Goal: Task Accomplishment & Management: Manage account settings

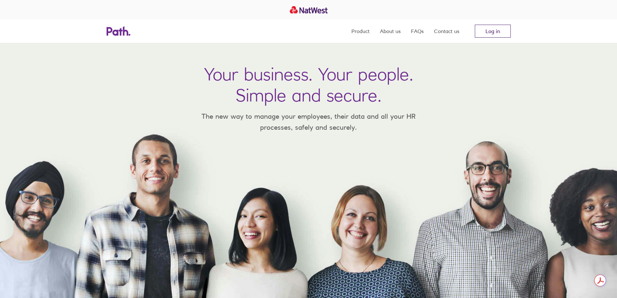
click at [498, 34] on link "Log in" at bounding box center [493, 31] width 36 height 13
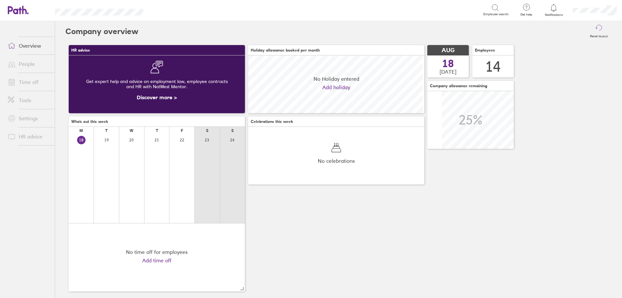
scroll to position [58, 176]
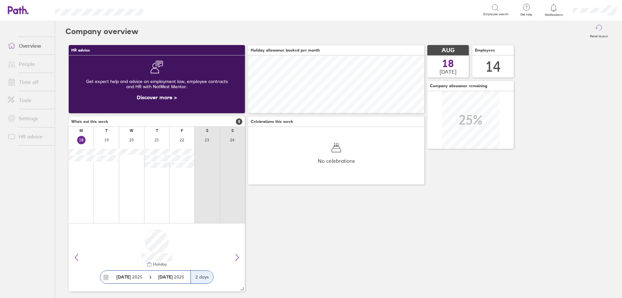
click at [27, 81] on link "Time off" at bounding box center [29, 81] width 52 height 13
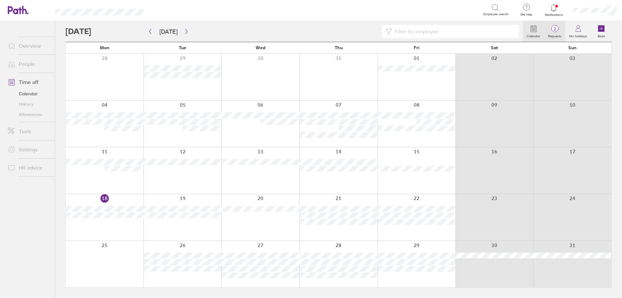
click at [559, 31] on span "2" at bounding box center [554, 28] width 21 height 5
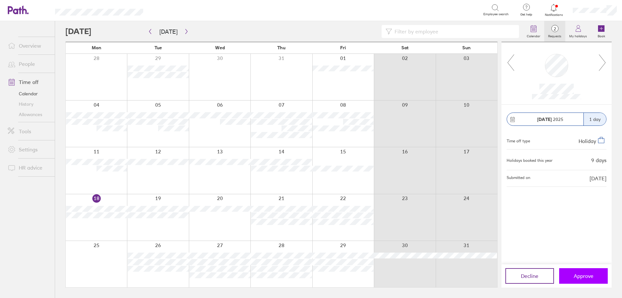
click at [588, 273] on span "Approve" at bounding box center [584, 276] width 20 height 6
click at [183, 28] on button "button" at bounding box center [186, 31] width 8 height 11
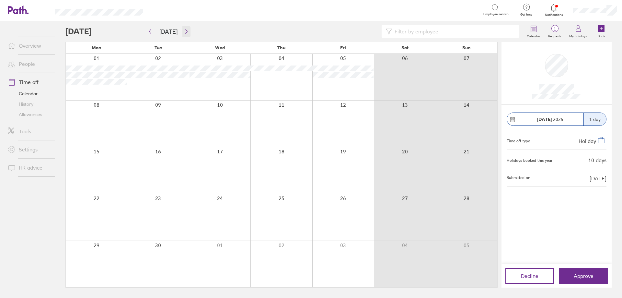
click at [184, 33] on icon "button" at bounding box center [186, 31] width 5 height 5
click at [595, 279] on button "Approve" at bounding box center [583, 276] width 49 height 16
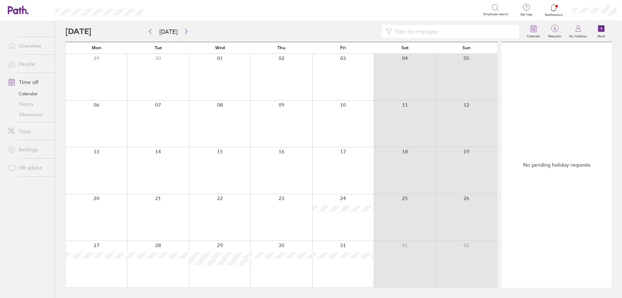
click at [30, 47] on link "Overview" at bounding box center [29, 45] width 52 height 13
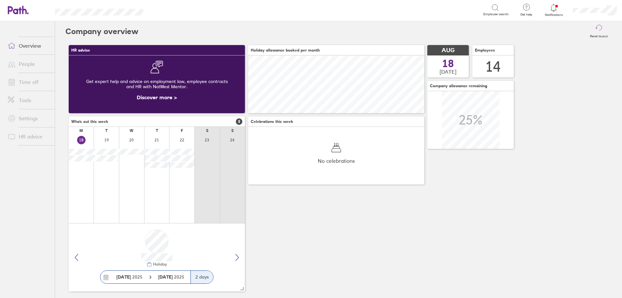
scroll to position [58, 176]
